Goal: Find specific page/section: Find specific page/section

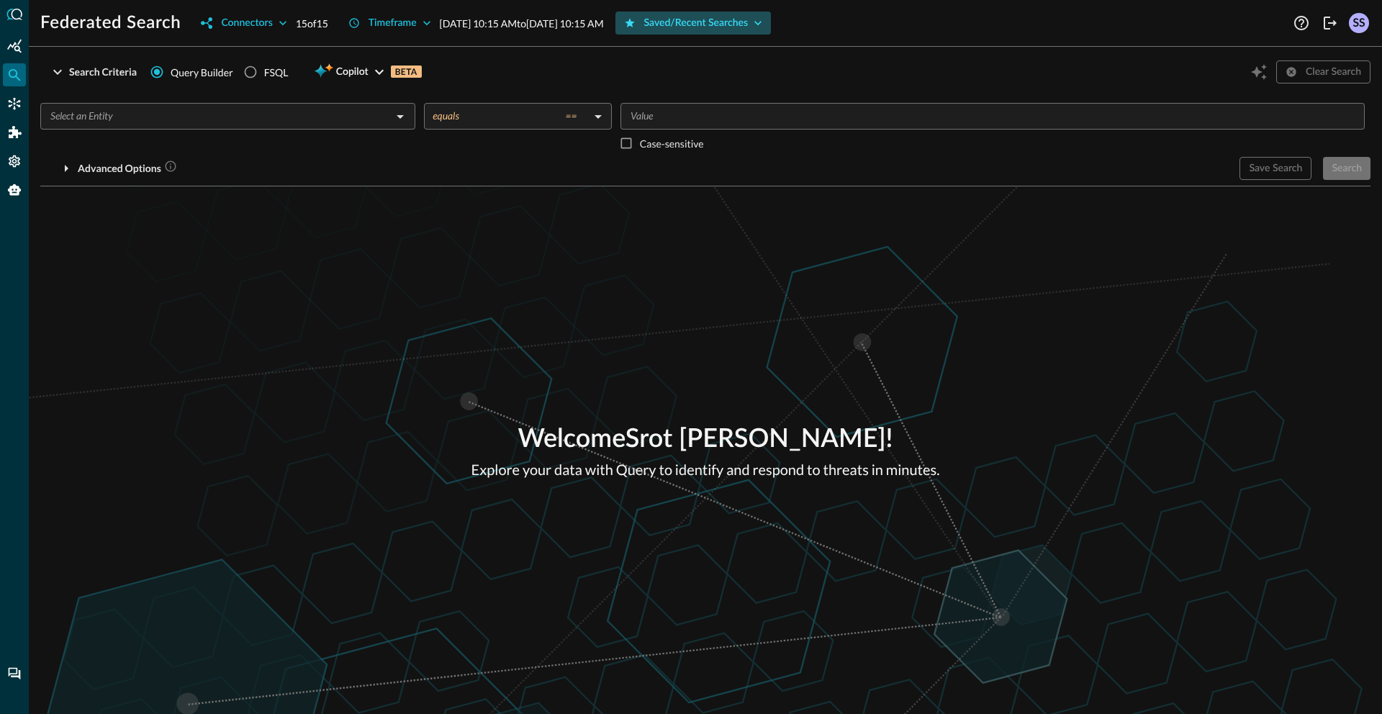
click at [748, 22] on div "Saved/Recent Searches" at bounding box center [696, 23] width 104 height 18
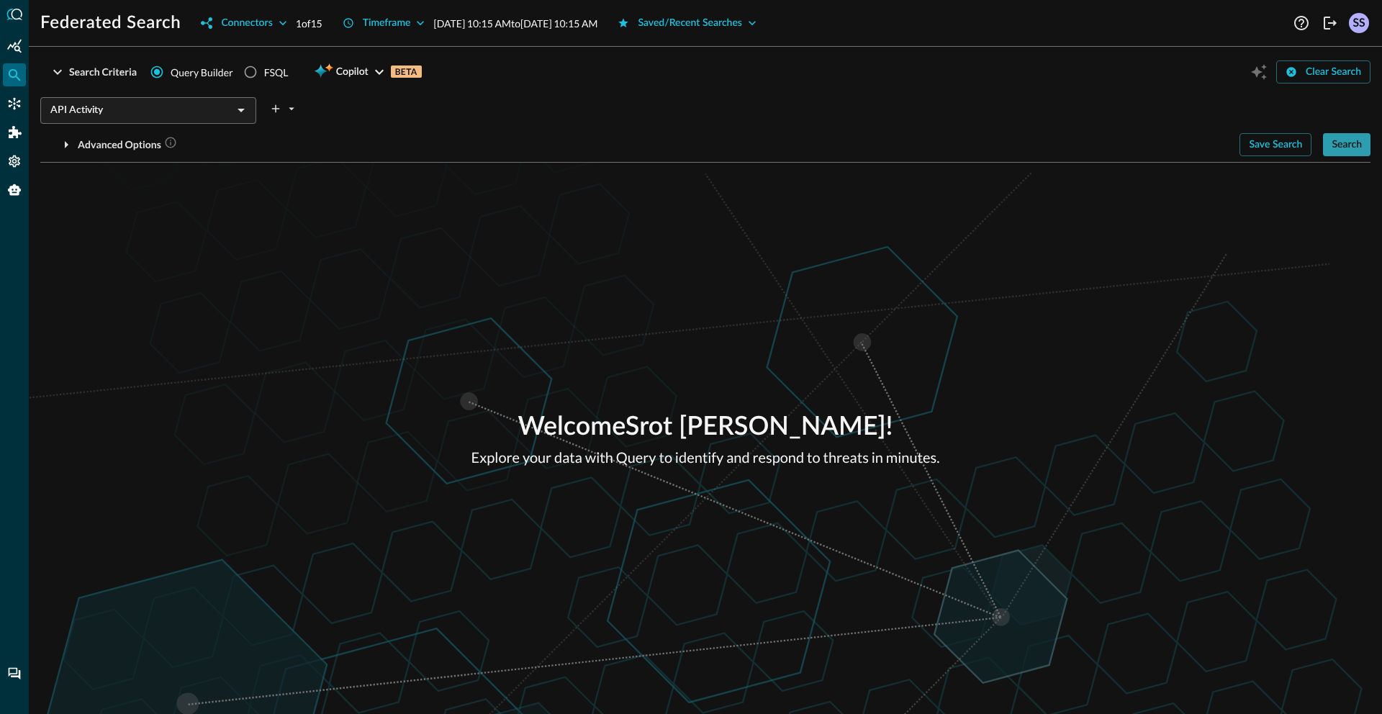
click at [1354, 145] on div "Search" at bounding box center [1347, 145] width 30 height 18
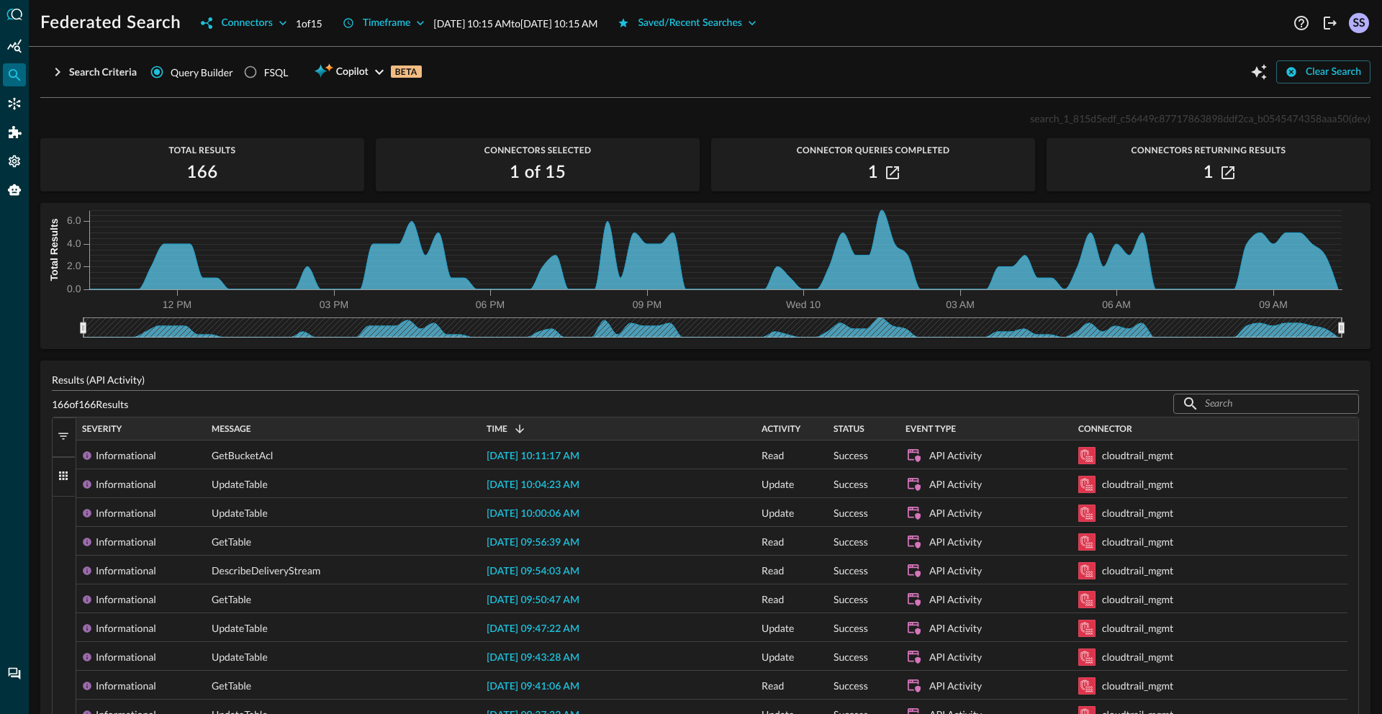
click at [1096, 114] on span "search_1_815d5edf_c56449c87717863898ddf2ca_b0545474358aaa50" at bounding box center [1189, 118] width 319 height 12
copy span "search_1_815d5edf_c56449c87717863898ddf2ca_b0545474358aaa50"
click at [1199, 120] on span "search_1_815d5edf_c56449c87717863898ddf2ca_b0545474358aaa50" at bounding box center [1189, 118] width 319 height 12
